Goal: Check status

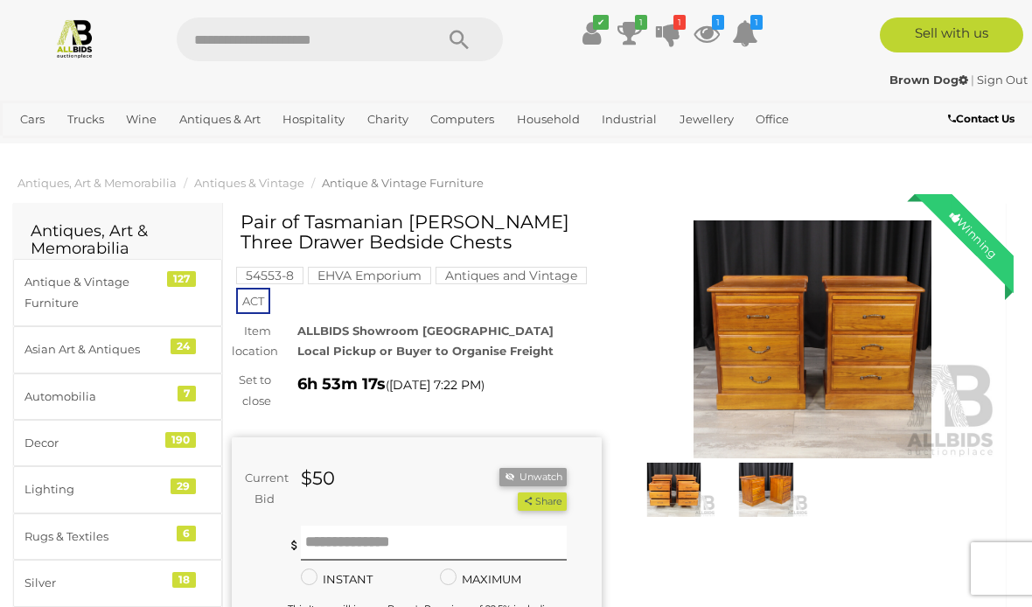
scroll to position [111, 0]
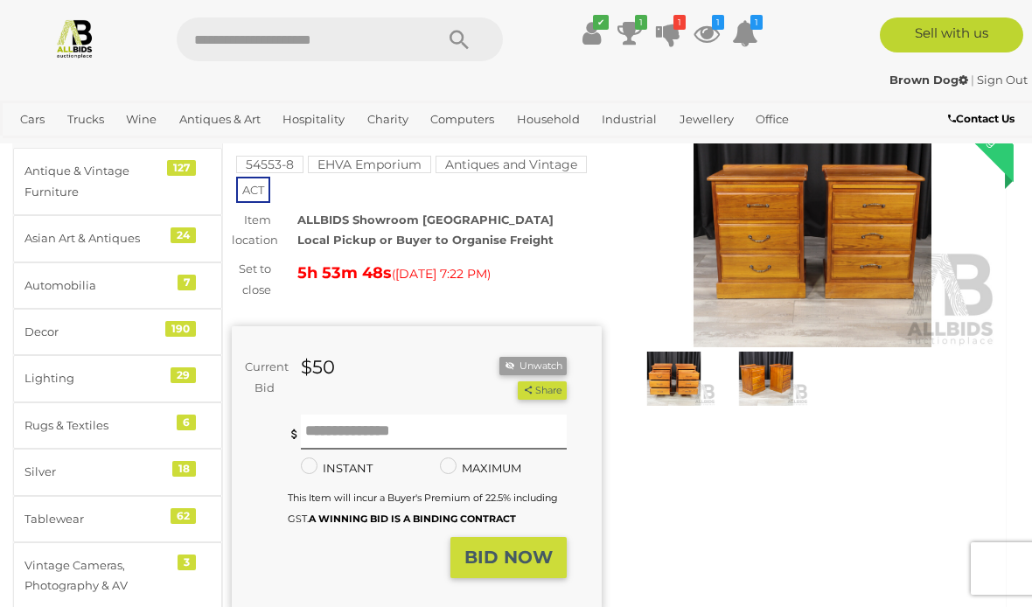
click at [673, 25] on icon at bounding box center [668, 32] width 24 height 31
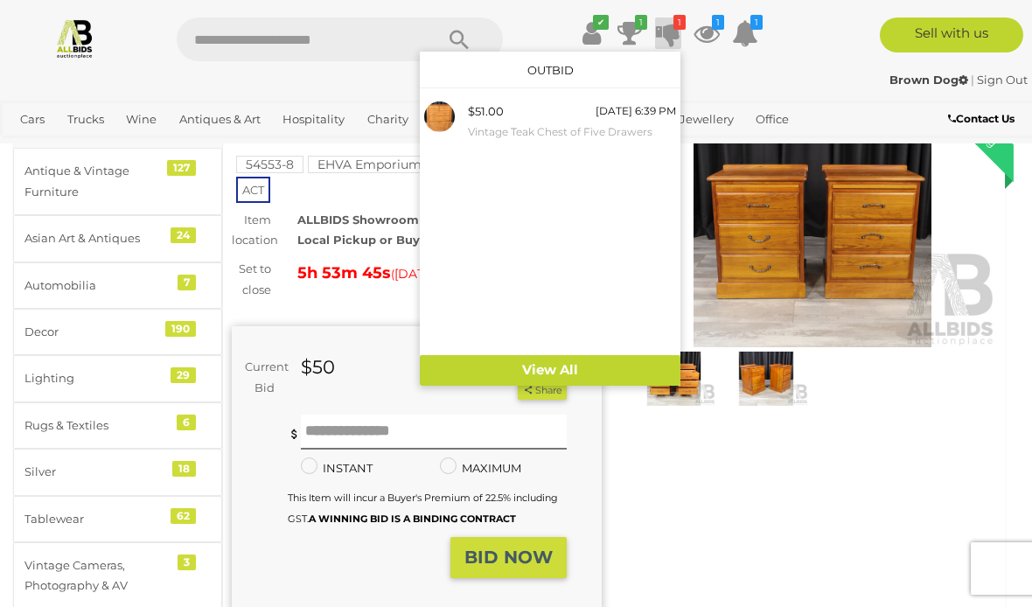
click at [568, 358] on link "View All" at bounding box center [550, 370] width 261 height 31
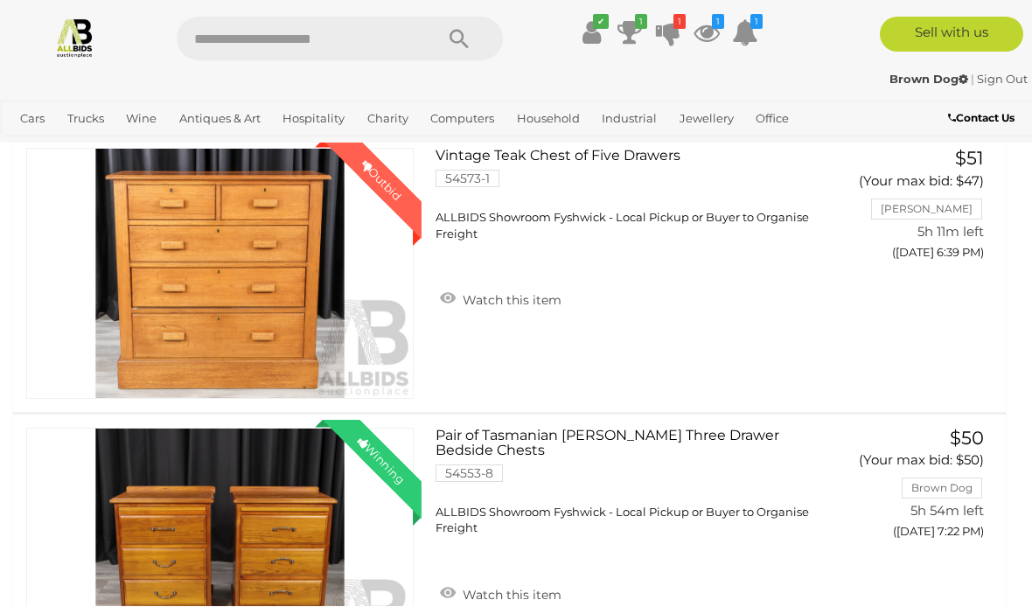
scroll to position [239, 0]
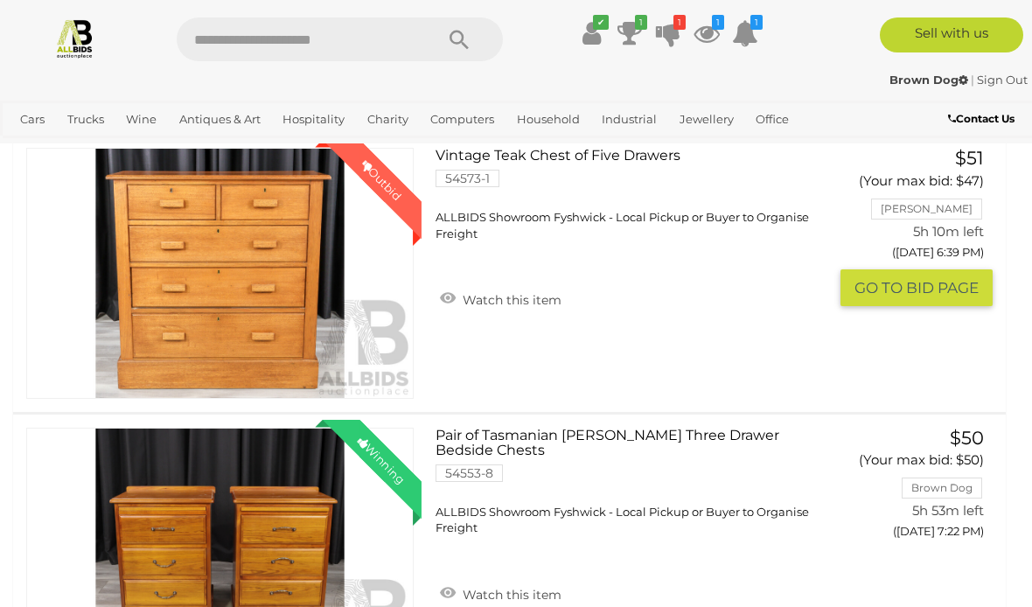
click at [407, 197] on div "Outbid" at bounding box center [381, 180] width 80 height 80
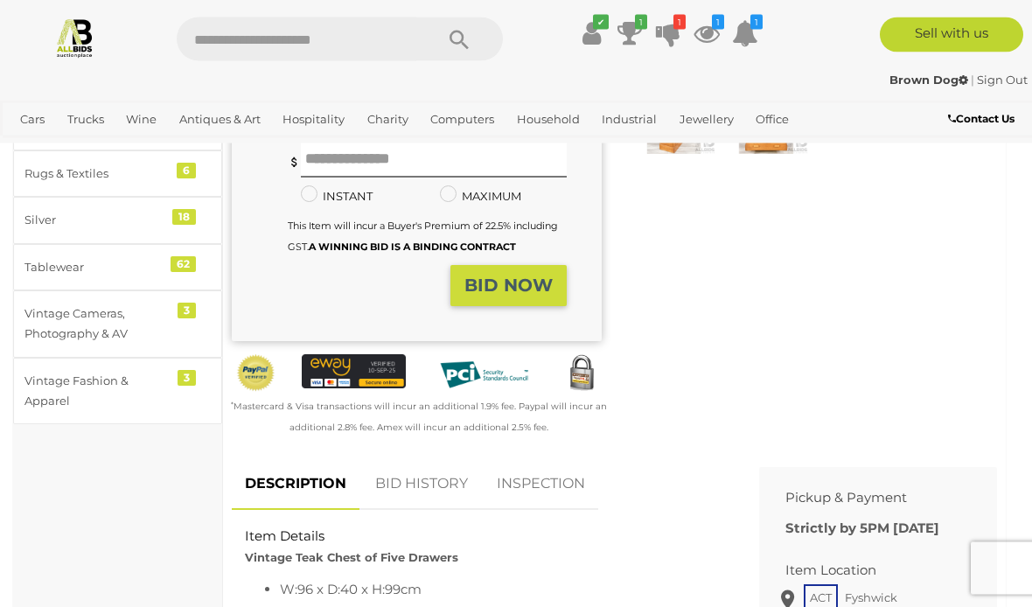
scroll to position [363, 0]
click at [427, 475] on link "BID HISTORY" at bounding box center [421, 484] width 119 height 52
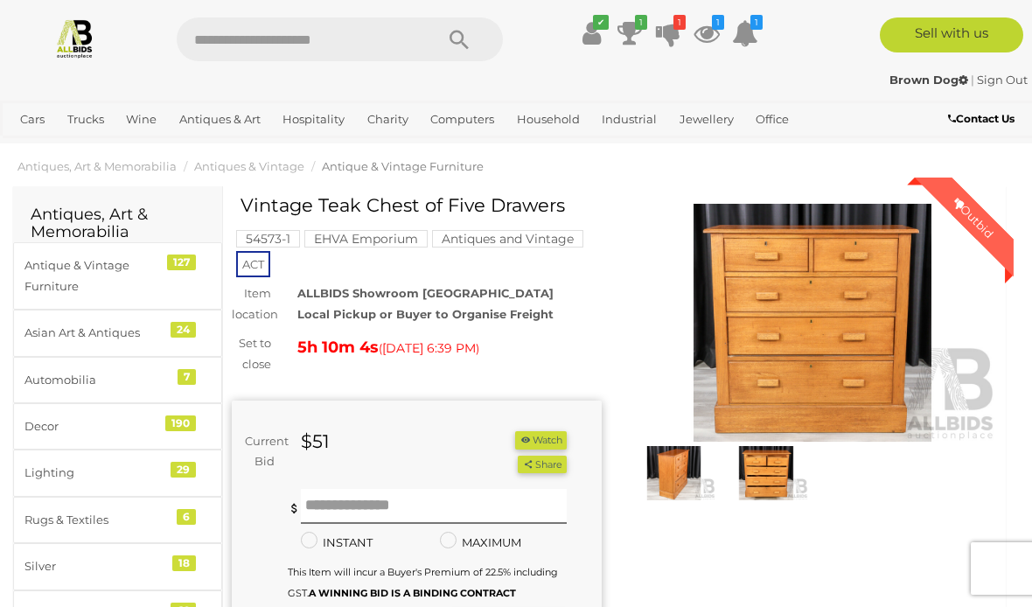
scroll to position [0, 0]
